Goal: Task Accomplishment & Management: Complete application form

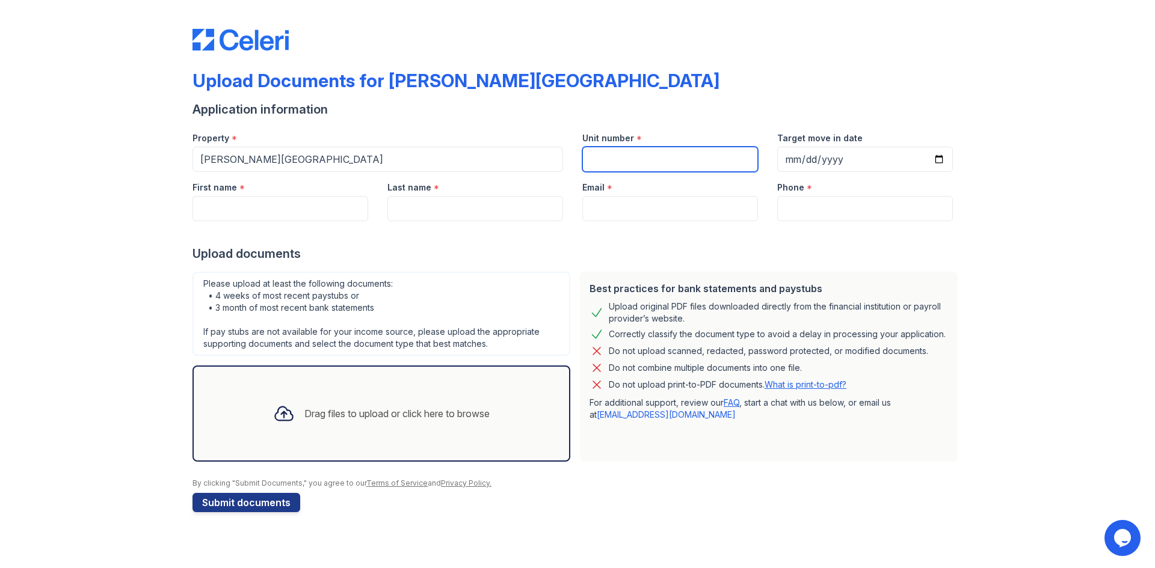
click at [685, 160] on input "Unit number" at bounding box center [670, 159] width 176 height 25
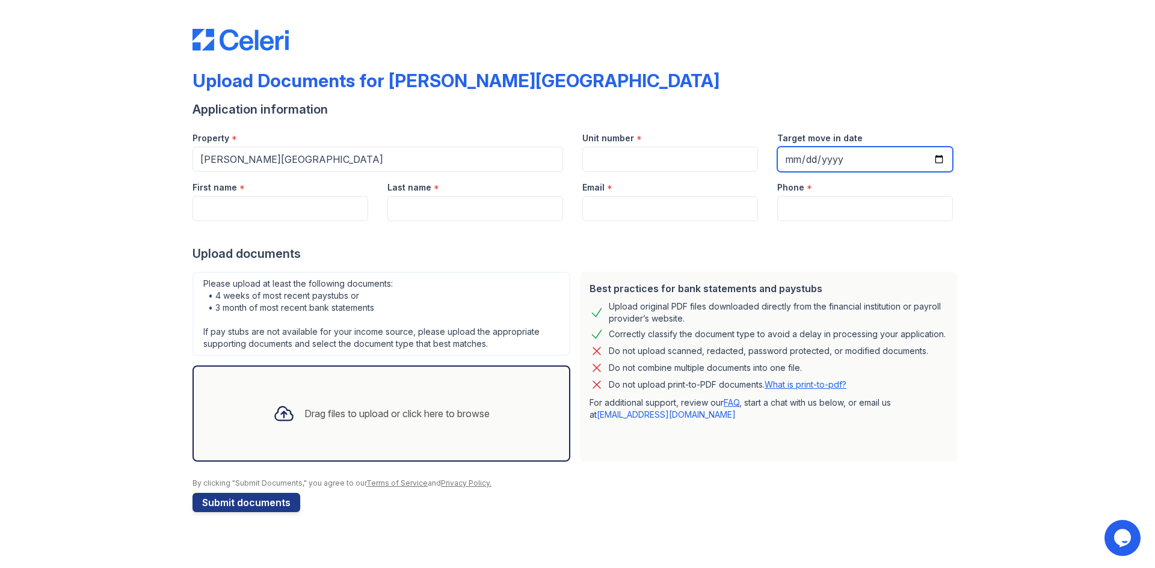
click at [908, 156] on input "Target move in date" at bounding box center [865, 159] width 176 height 25
click at [934, 158] on input "Target move in date" at bounding box center [865, 159] width 176 height 25
type input "[DATE]"
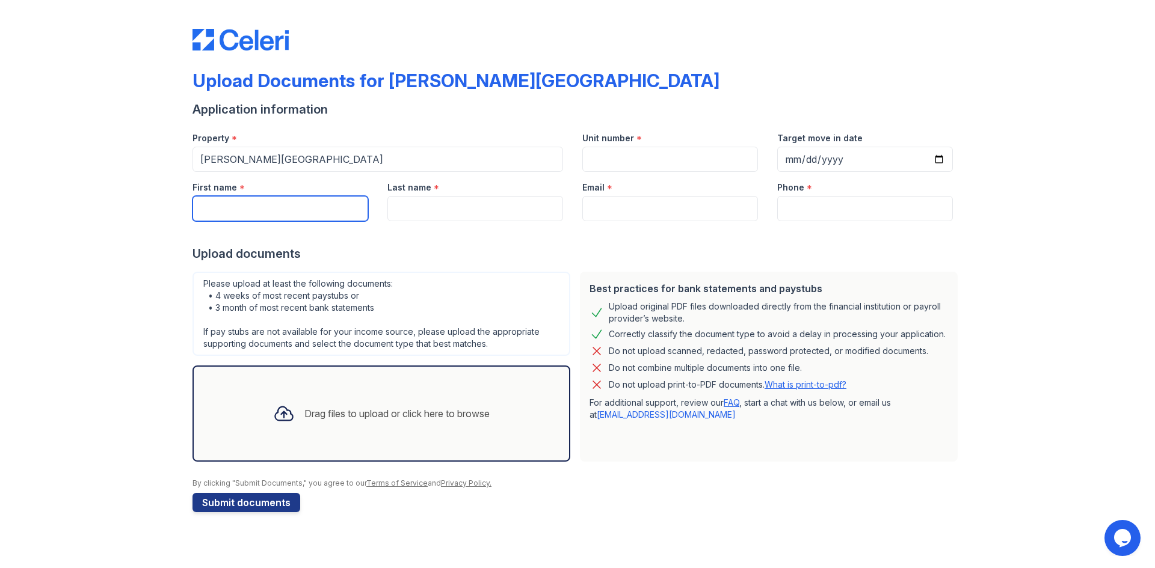
click at [227, 198] on input "First name" at bounding box center [281, 208] width 176 height 25
type input "[PERSON_NAME]"
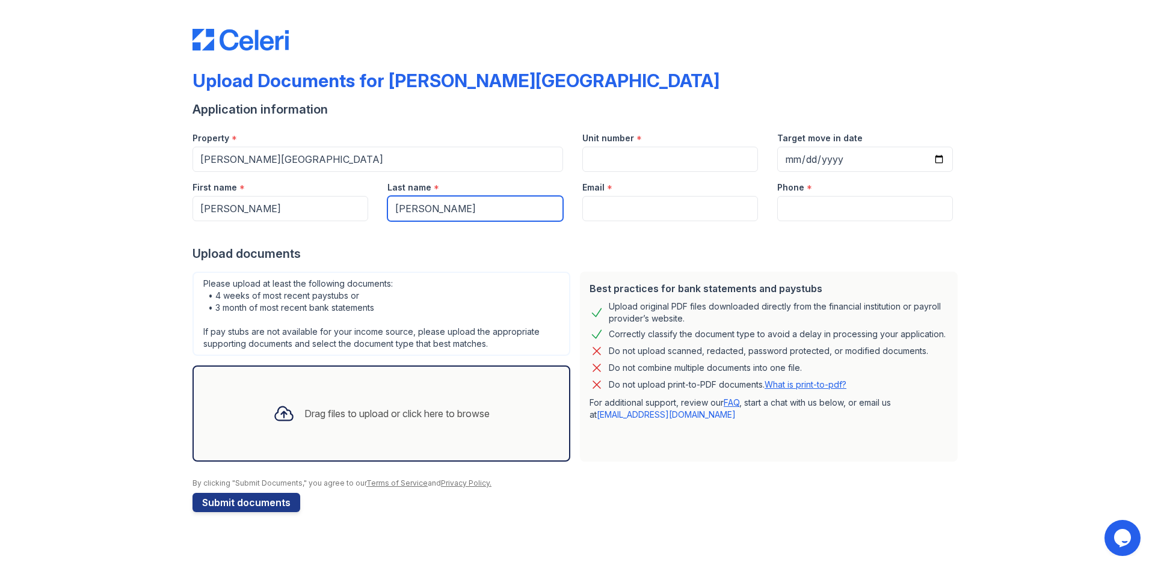
type input "[PERSON_NAME]"
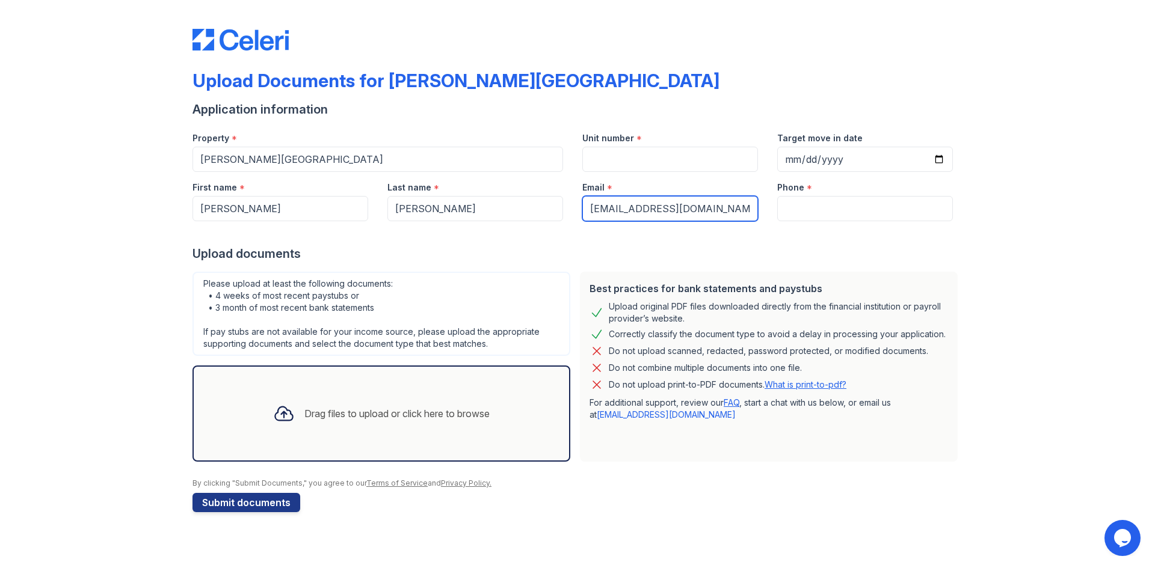
type input "[EMAIL_ADDRESS][DOMAIN_NAME]"
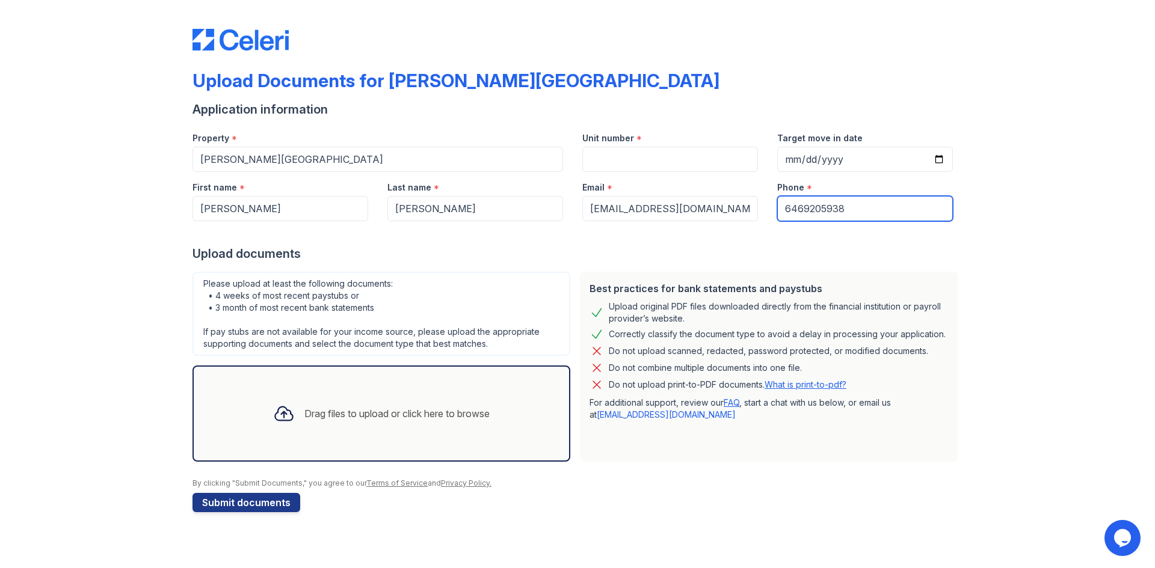
type input "6469205938"
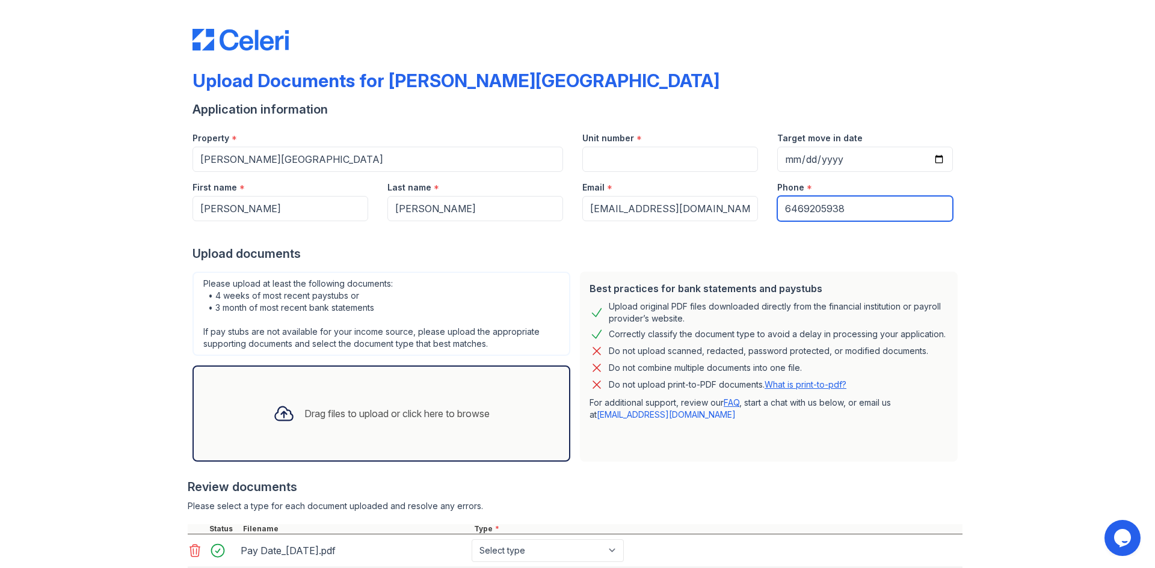
scroll to position [111, 0]
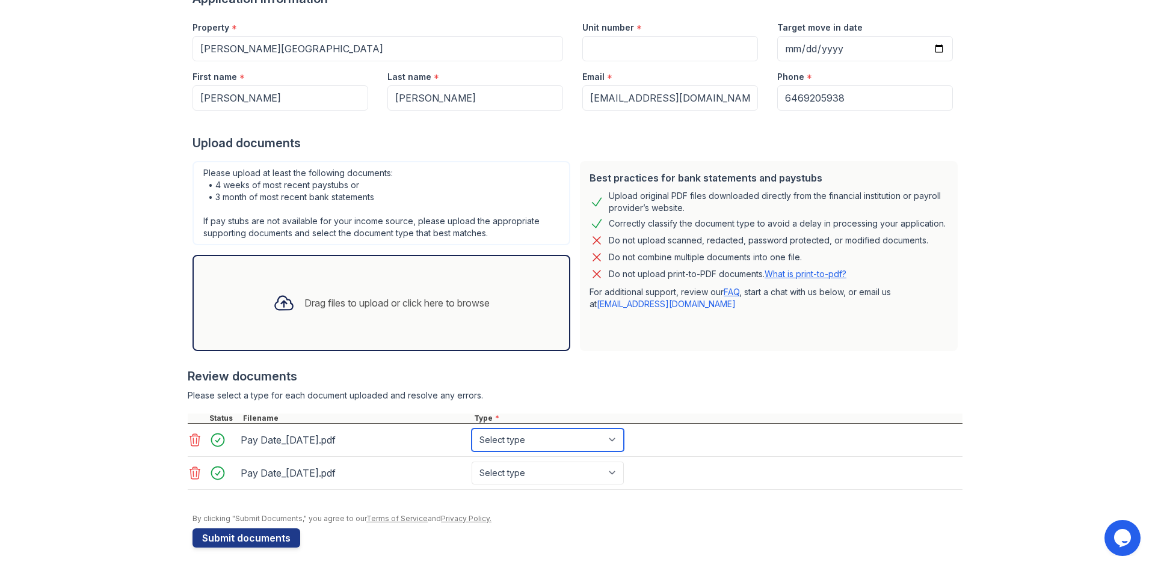
click at [550, 430] on select "Select type Paystub Bank Statement Offer Letter Tax Documents Benefit Award Let…" at bounding box center [548, 440] width 152 height 23
select select "paystub"
click at [472, 429] on select "Select type Paystub Bank Statement Offer Letter Tax Documents Benefit Award Let…" at bounding box center [548, 440] width 152 height 23
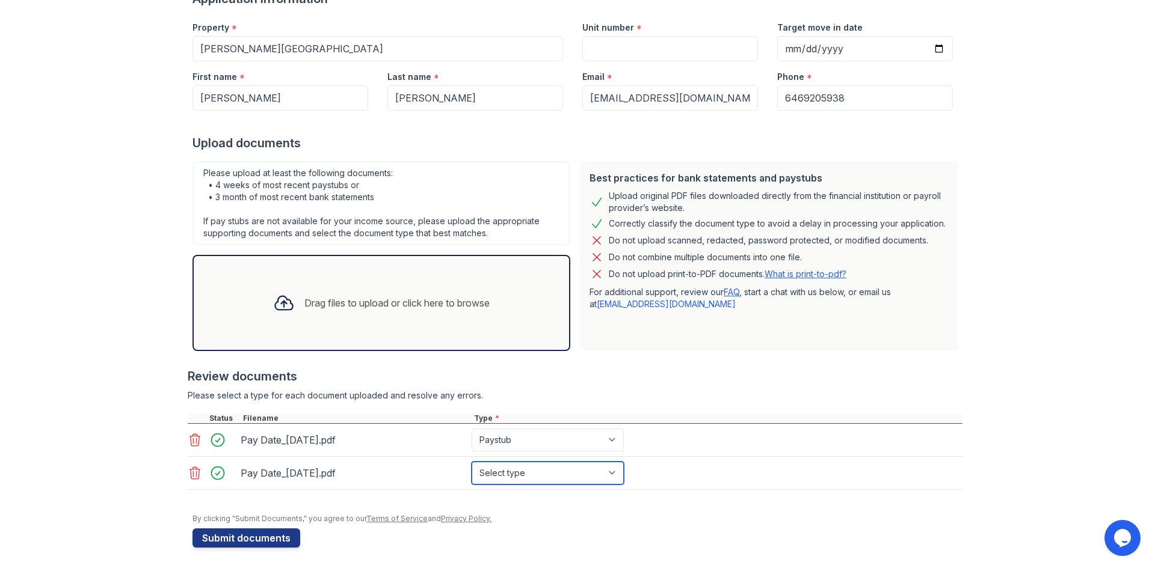
click at [545, 474] on select "Select type Paystub Bank Statement Offer Letter Tax Documents Benefit Award Let…" at bounding box center [548, 473] width 152 height 23
select select "paystub"
click at [472, 462] on select "Select type Paystub Bank Statement Offer Letter Tax Documents Benefit Award Let…" at bounding box center [548, 473] width 152 height 23
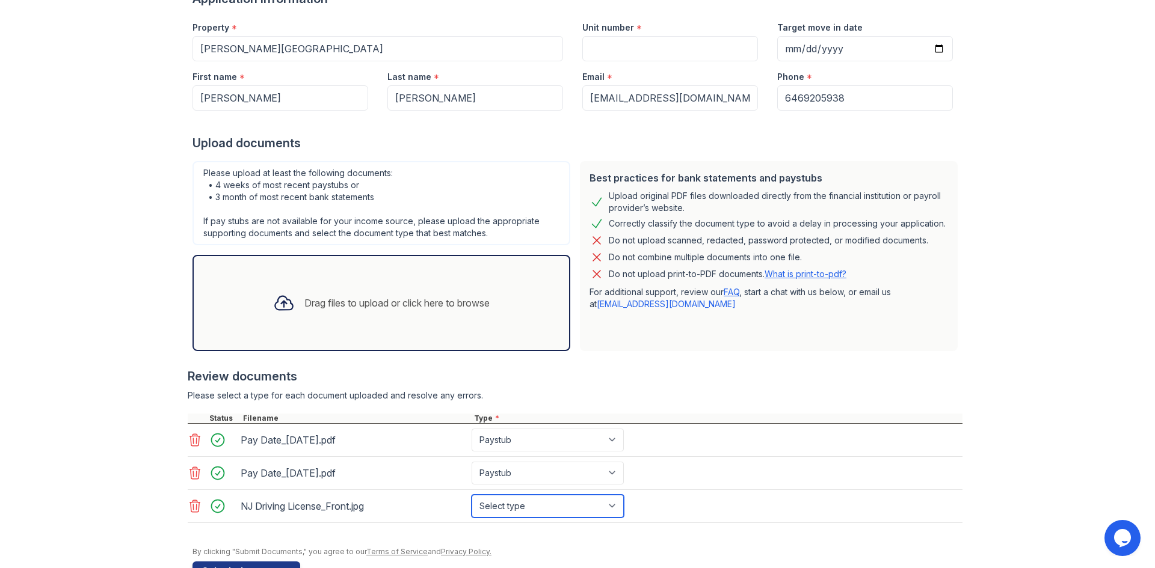
click at [587, 502] on select "Select type Paystub Bank Statement Offer Letter Tax Documents Benefit Award Let…" at bounding box center [548, 506] width 152 height 23
select select "other"
click at [472, 495] on select "Select type Paystub Bank Statement Offer Letter Tax Documents Benefit Award Let…" at bounding box center [548, 506] width 152 height 23
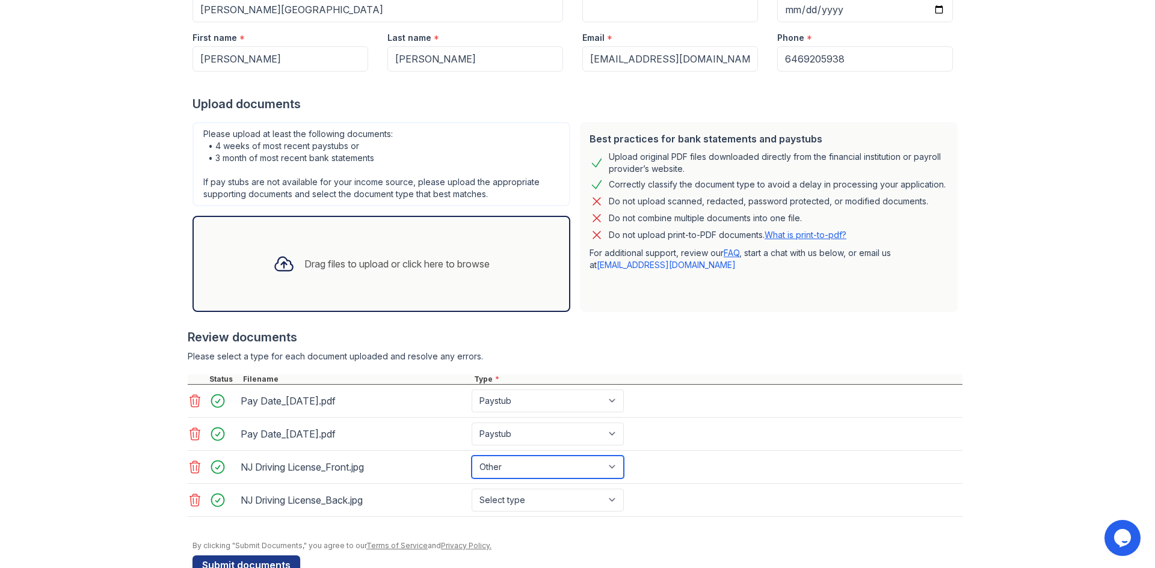
scroll to position [171, 0]
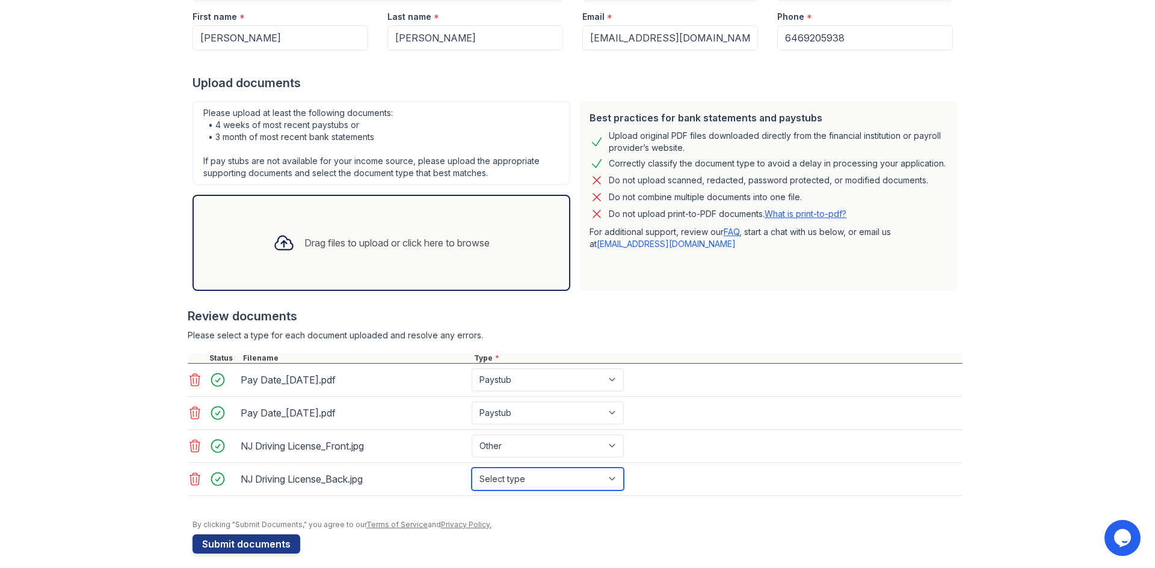
click at [529, 481] on select "Select type Paystub Bank Statement Offer Letter Tax Documents Benefit Award Let…" at bounding box center [548, 479] width 152 height 23
select select "other"
click at [472, 468] on select "Select type Paystub Bank Statement Offer Letter Tax Documents Benefit Award Let…" at bounding box center [548, 479] width 152 height 23
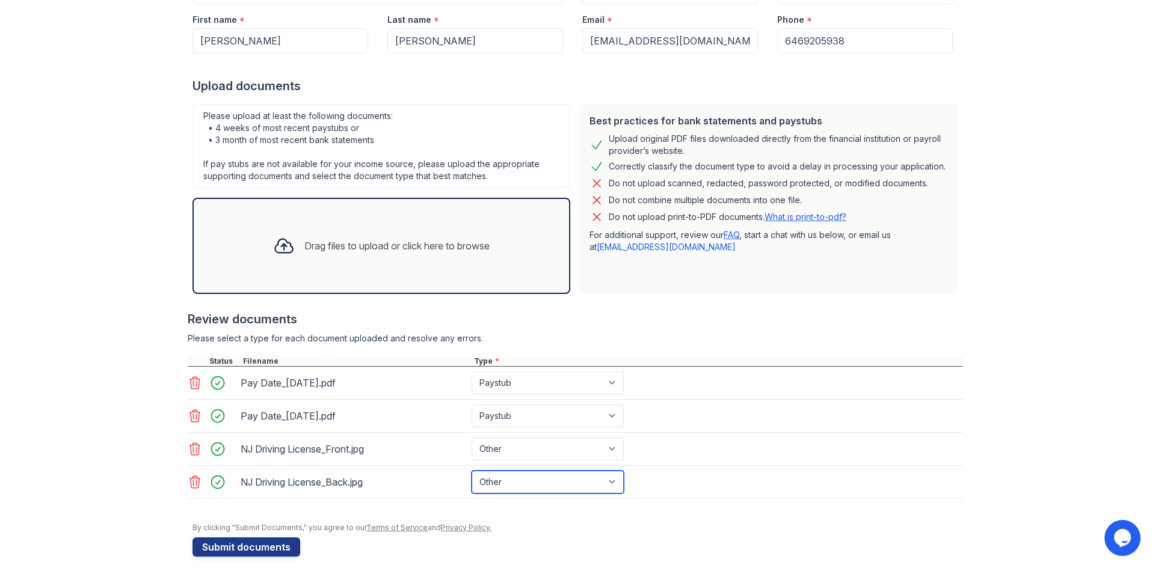
scroll to position [180, 0]
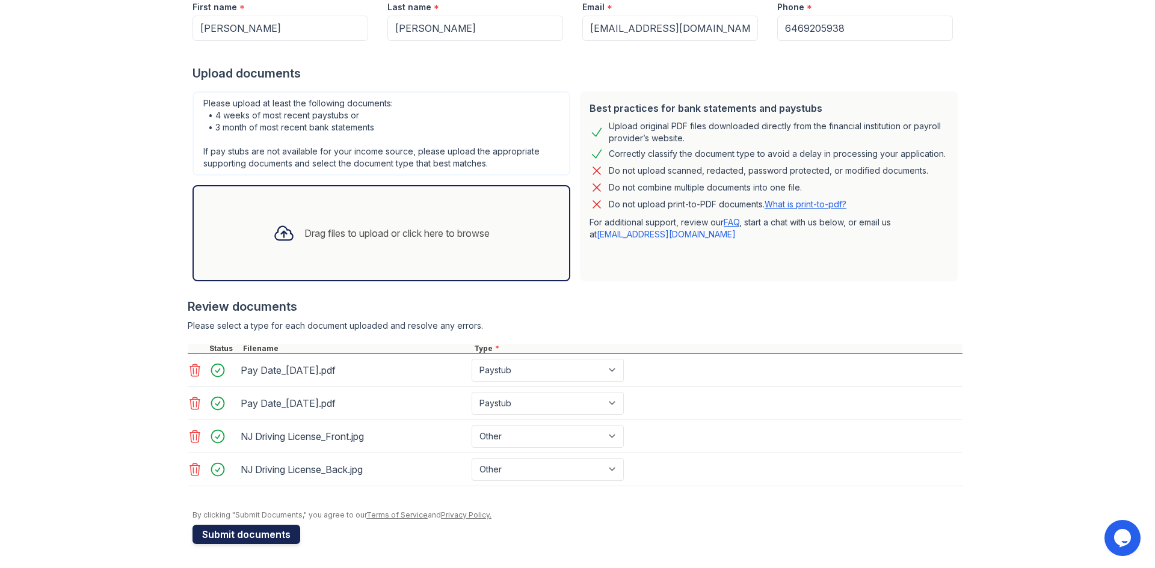
click at [278, 537] on button "Submit documents" at bounding box center [247, 534] width 108 height 19
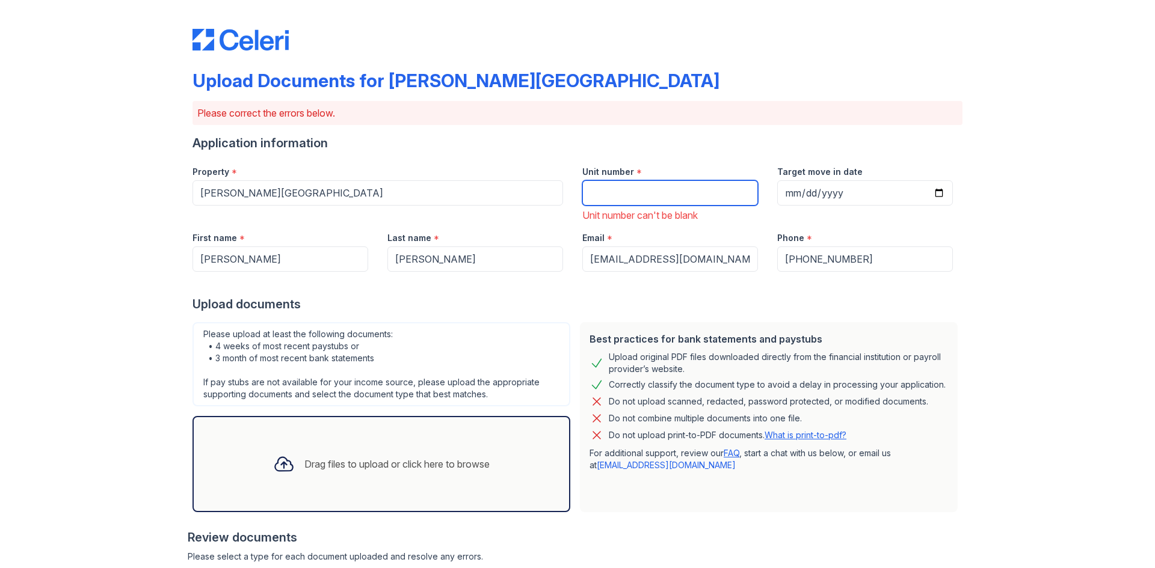
click at [632, 193] on input "Unit number" at bounding box center [670, 192] width 176 height 25
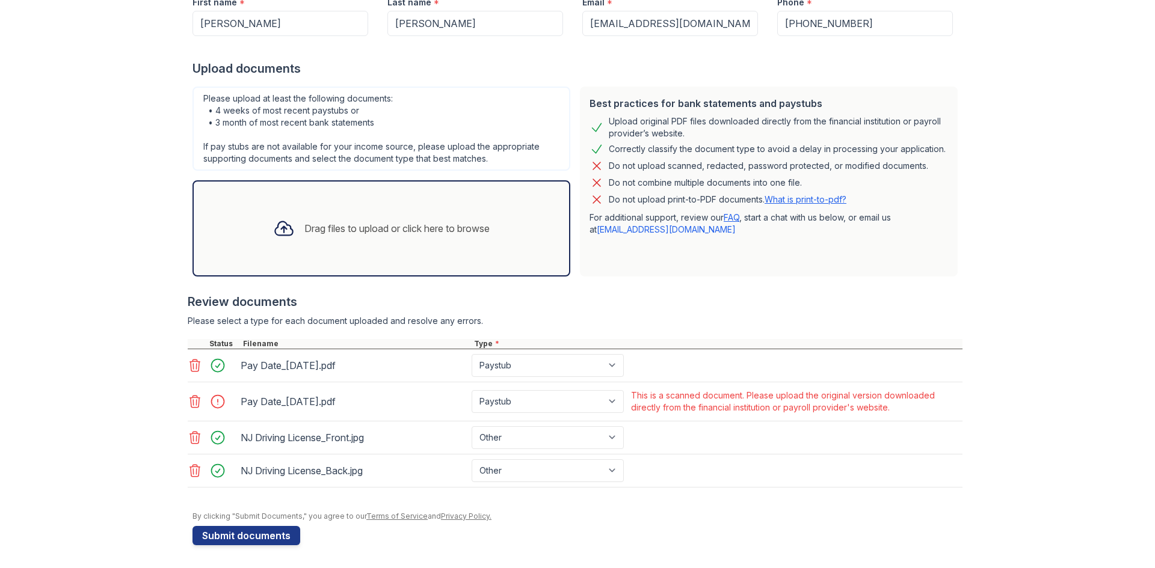
scroll to position [237, 0]
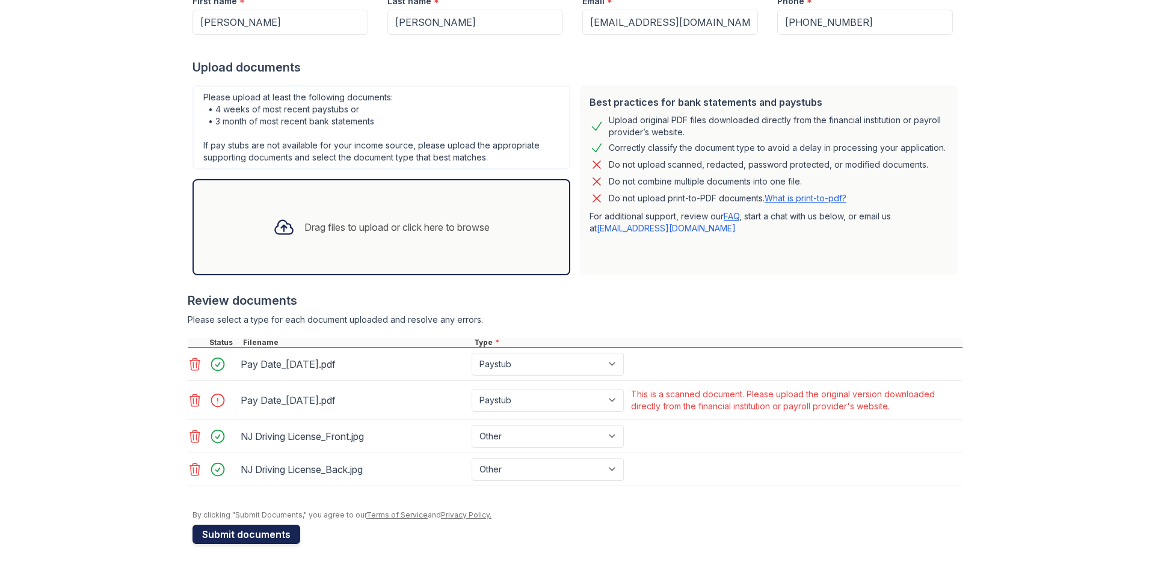
type input "403C"
click at [279, 533] on button "Submit documents" at bounding box center [247, 534] width 108 height 19
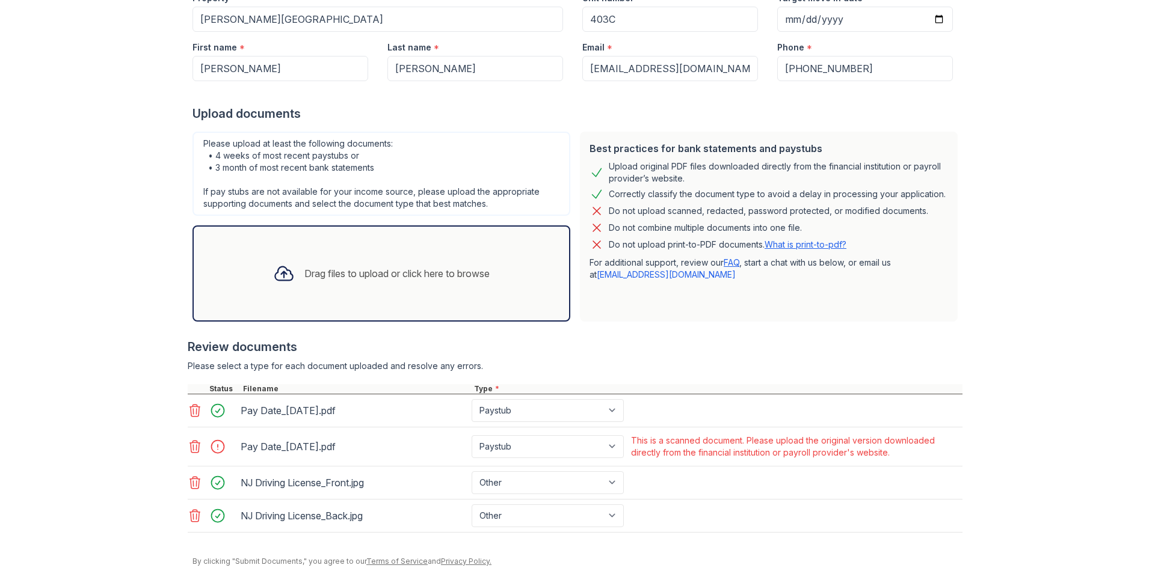
scroll to position [220, 0]
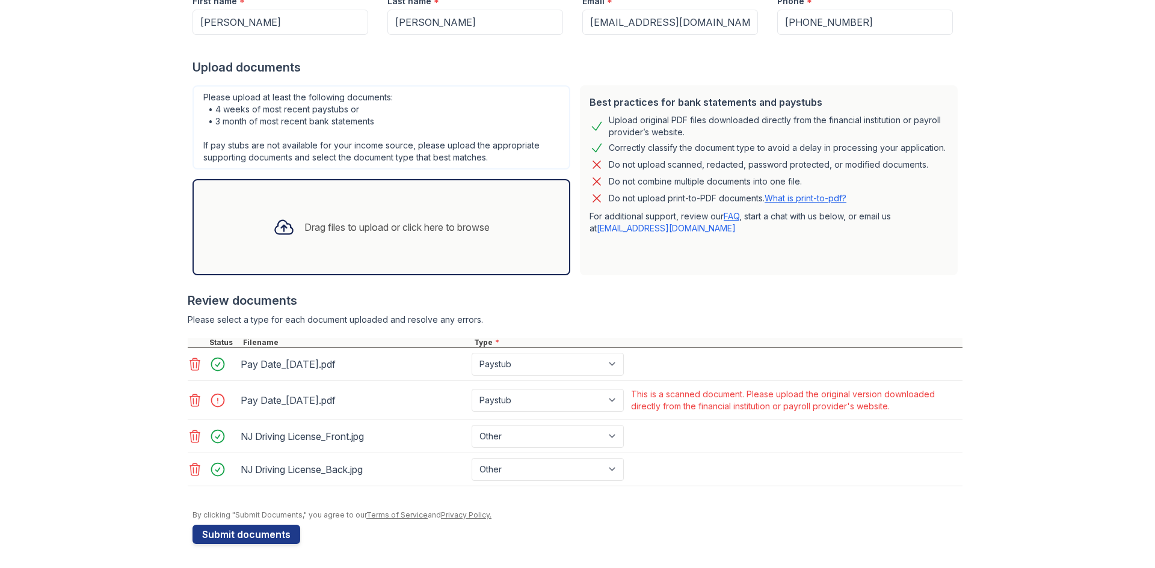
click at [217, 408] on div at bounding box center [222, 400] width 34 height 17
click at [215, 402] on div at bounding box center [222, 400] width 34 height 17
click at [188, 404] on icon at bounding box center [195, 400] width 14 height 14
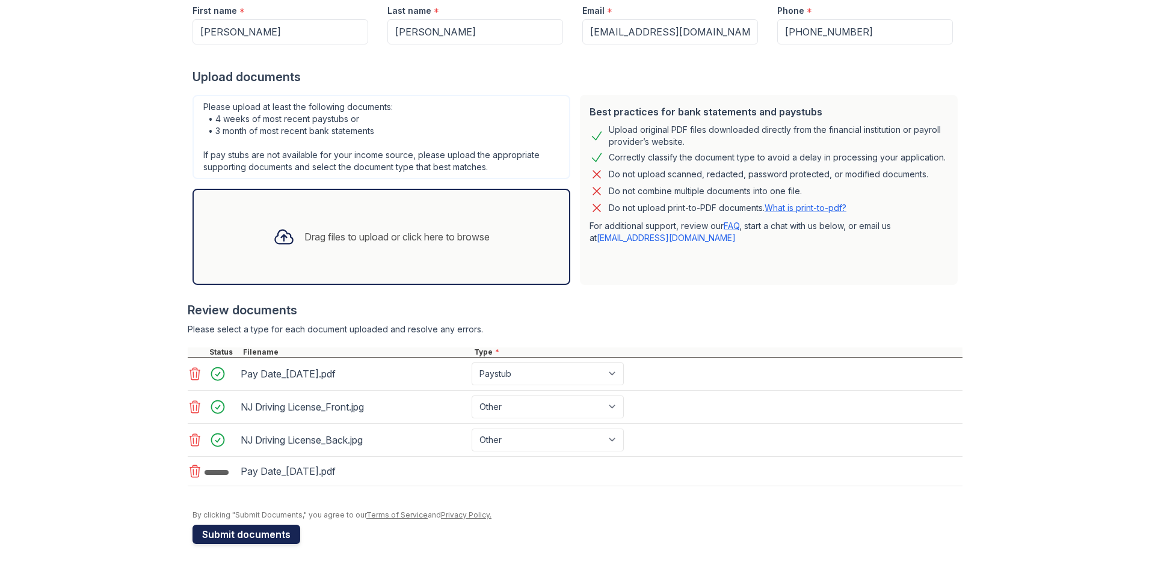
scroll to position [214, 0]
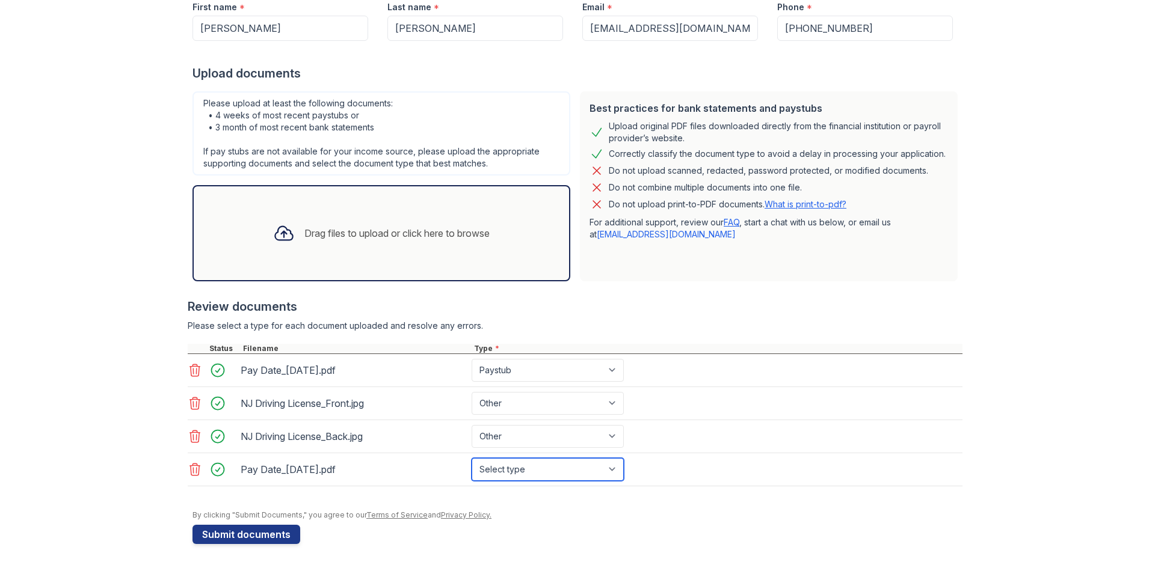
click at [499, 473] on select "Select type Paystub Bank Statement Offer Letter Tax Documents Benefit Award Let…" at bounding box center [548, 469] width 152 height 23
select select "paystub"
click at [472, 458] on select "Select type Paystub Bank Statement Offer Letter Tax Documents Benefit Award Let…" at bounding box center [548, 469] width 152 height 23
click at [235, 532] on button "Submit documents" at bounding box center [247, 534] width 108 height 19
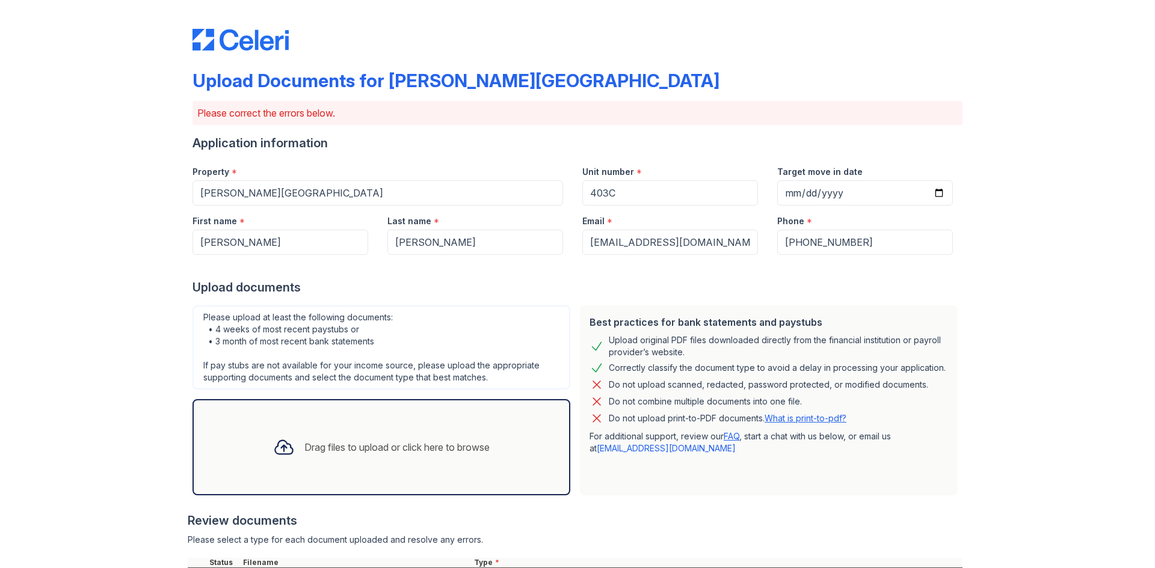
scroll to position [220, 0]
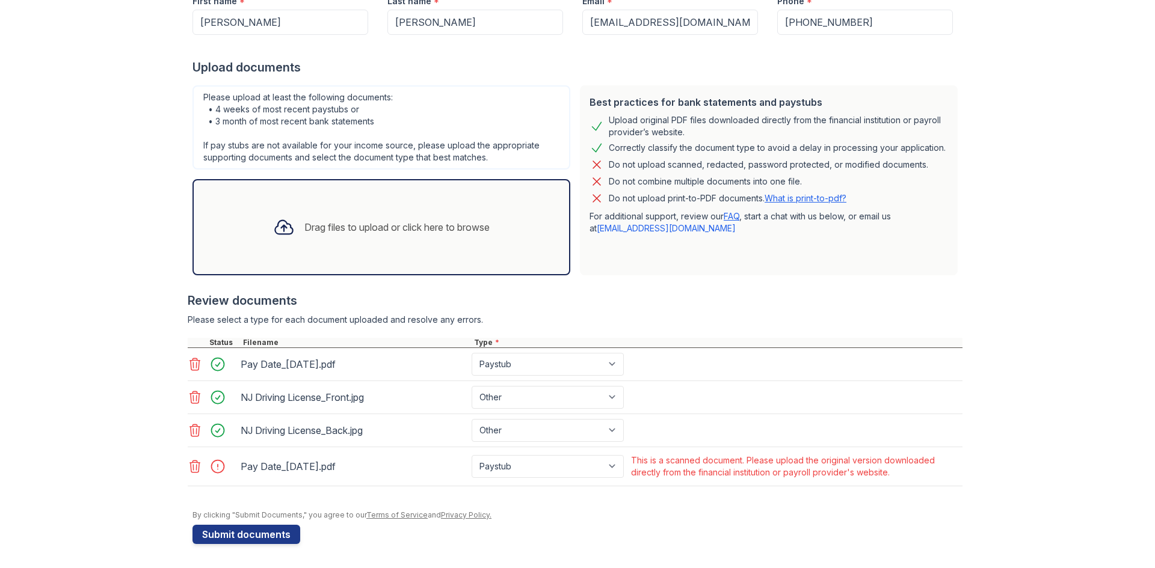
click at [190, 469] on icon at bounding box center [195, 467] width 14 height 14
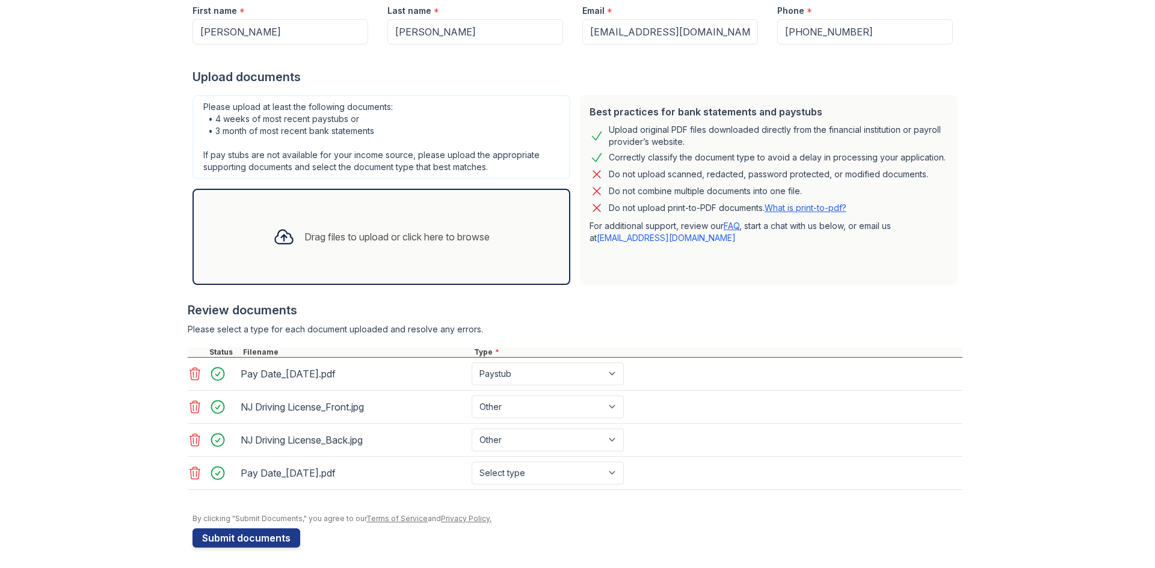
scroll to position [214, 0]
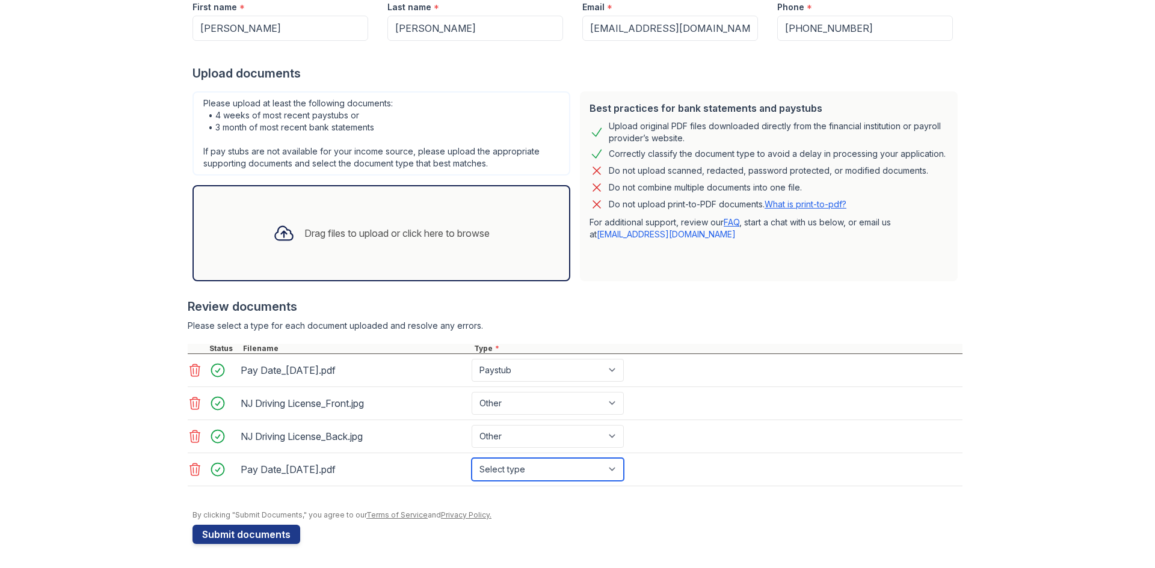
click at [559, 468] on select "Select type Paystub Bank Statement Offer Letter Tax Documents Benefit Award Let…" at bounding box center [548, 469] width 152 height 23
select select "paystub"
click at [472, 458] on select "Select type Paystub Bank Statement Offer Letter Tax Documents Benefit Award Let…" at bounding box center [548, 469] width 152 height 23
click at [259, 536] on button "Submit documents" at bounding box center [247, 534] width 108 height 19
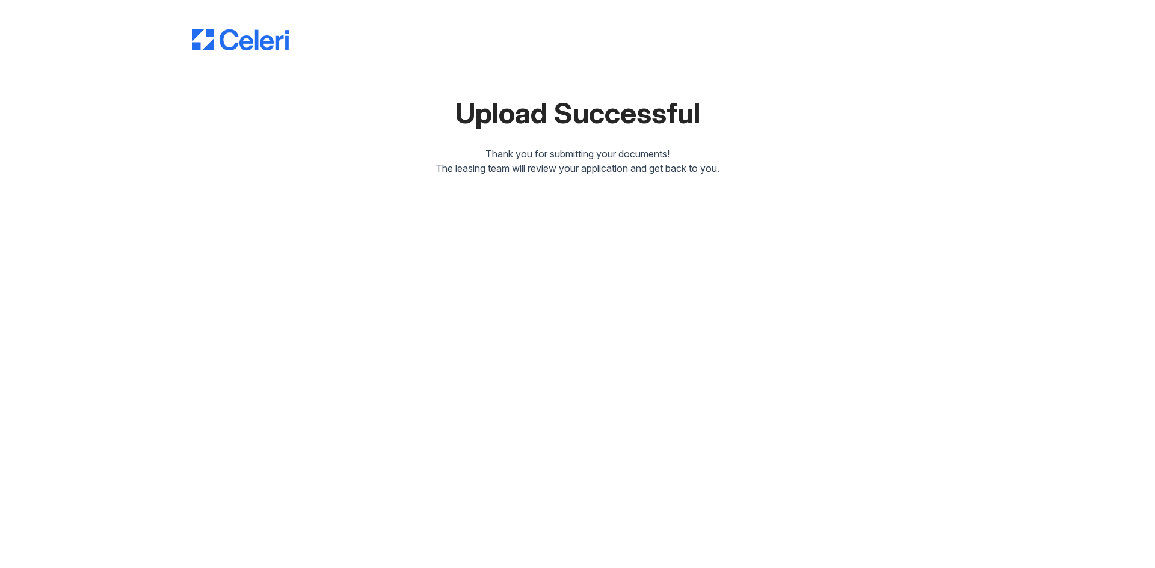
click at [719, 371] on div "Upload Successful Thank you for submitting your documents! The leasing team wil…" at bounding box center [577, 284] width 1155 height 568
